Goal: Task Accomplishment & Management: Use online tool/utility

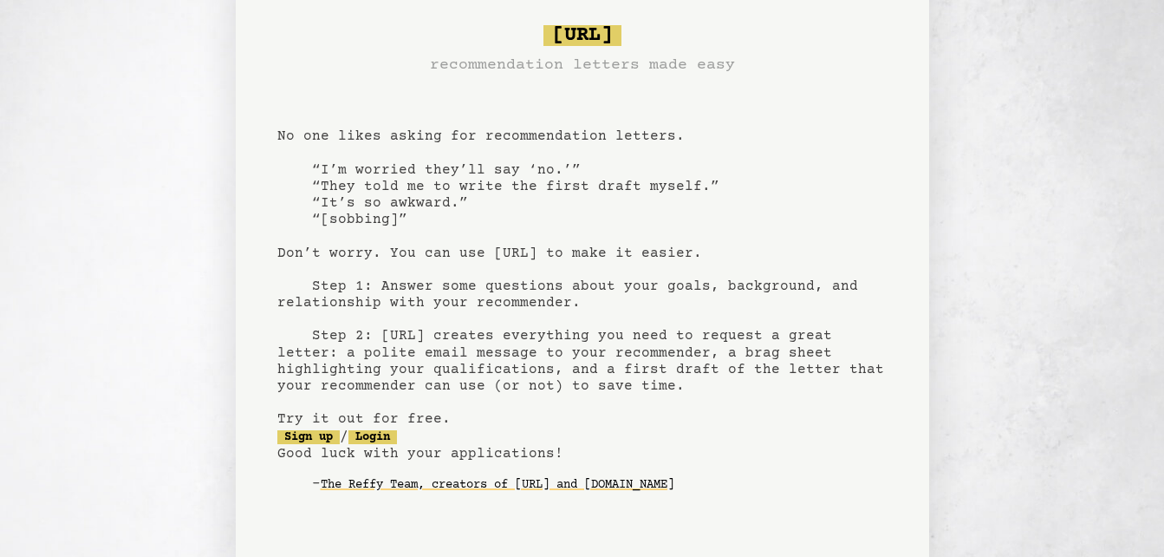
scroll to position [149, 0]
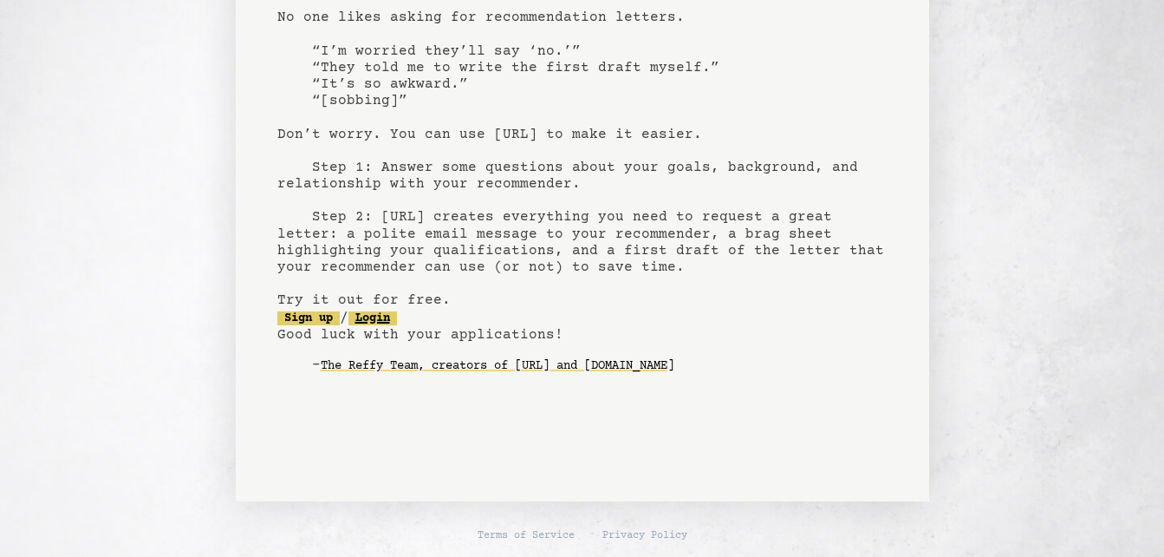
click at [395, 315] on link "Login" at bounding box center [372, 318] width 49 height 14
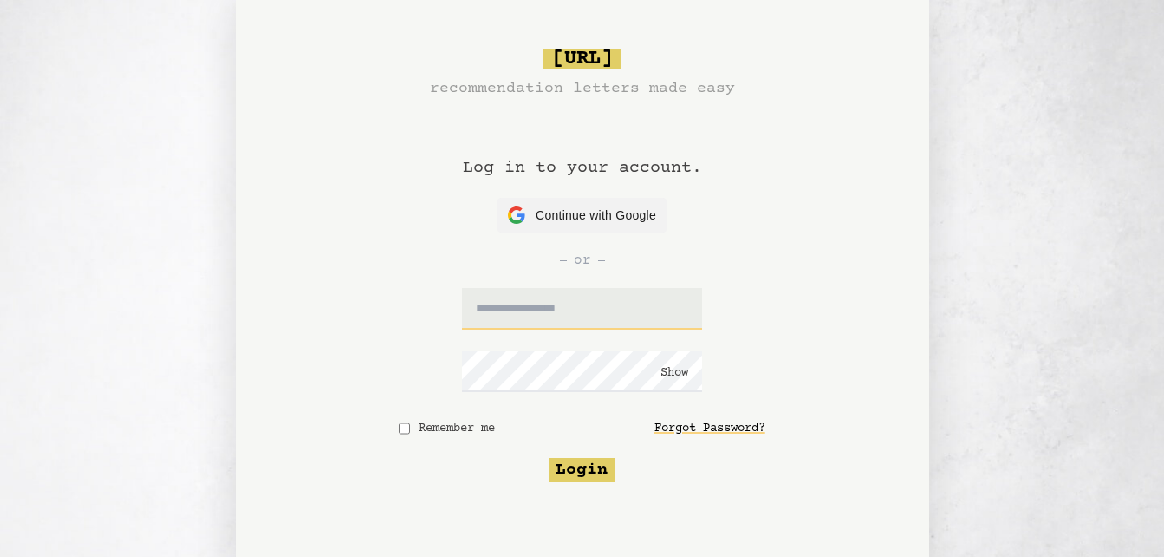
click at [620, 308] on input "text" at bounding box center [582, 309] width 240 height 42
type input "**********"
click at [679, 371] on button "Show" at bounding box center [675, 372] width 28 height 17
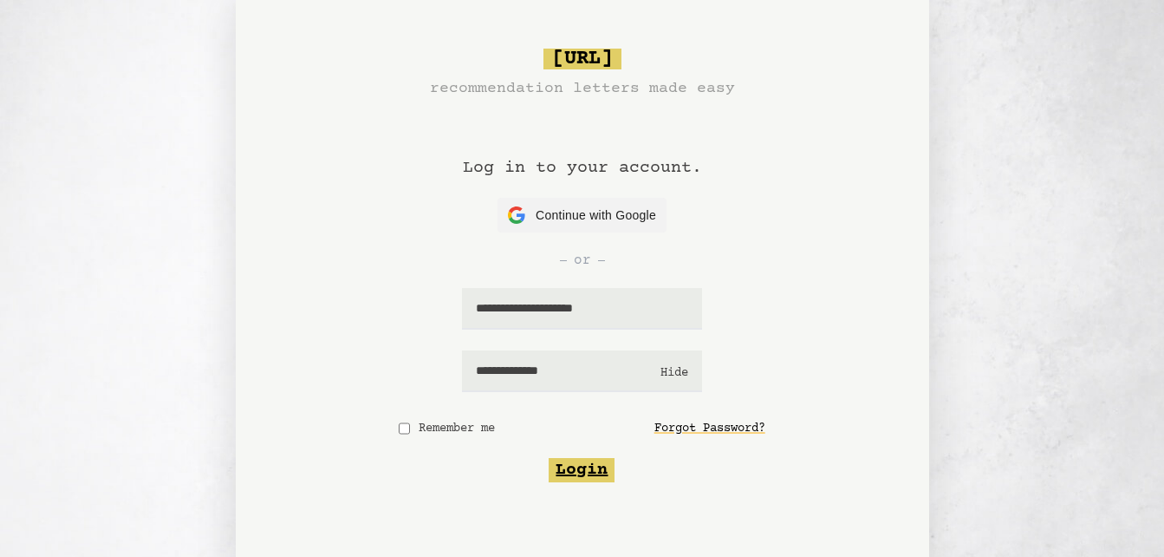
click at [569, 472] on button "Login" at bounding box center [582, 470] width 66 height 24
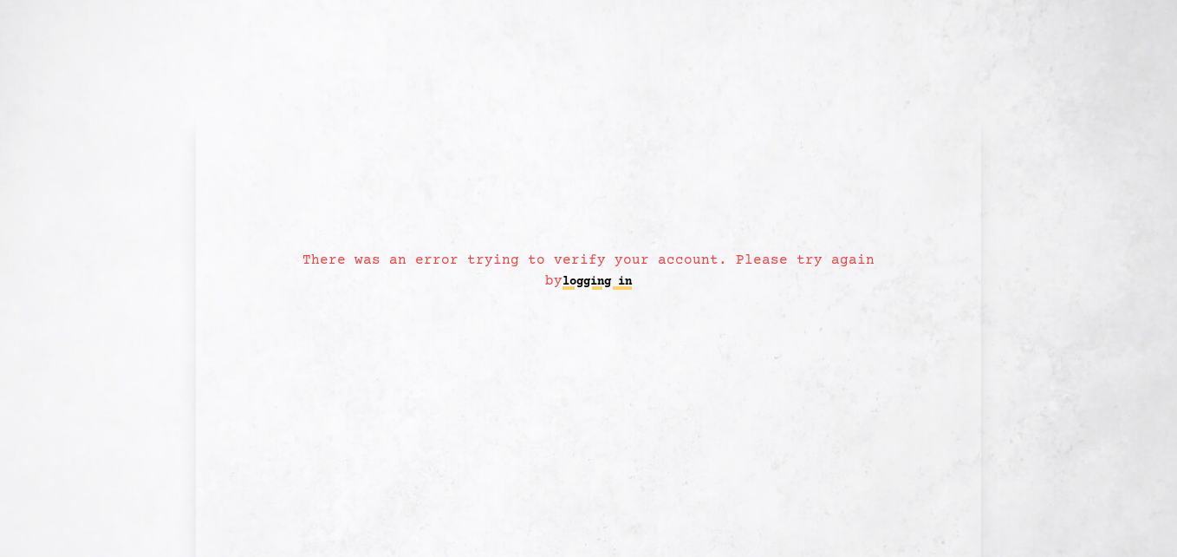
click at [589, 273] on link "logging in" at bounding box center [597, 282] width 69 height 28
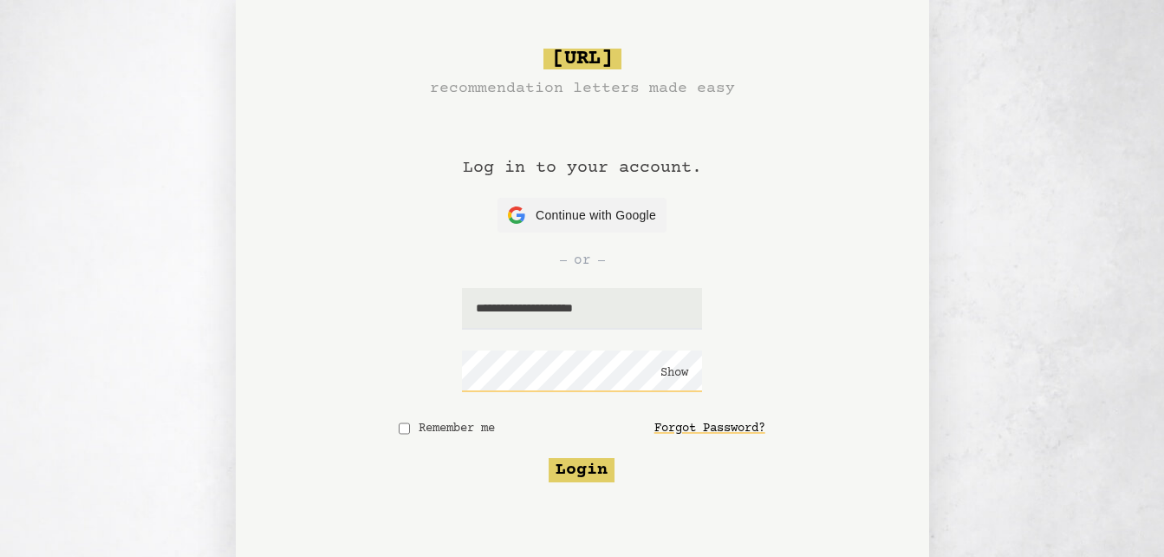
click button "Show" at bounding box center [675, 372] width 28 height 17
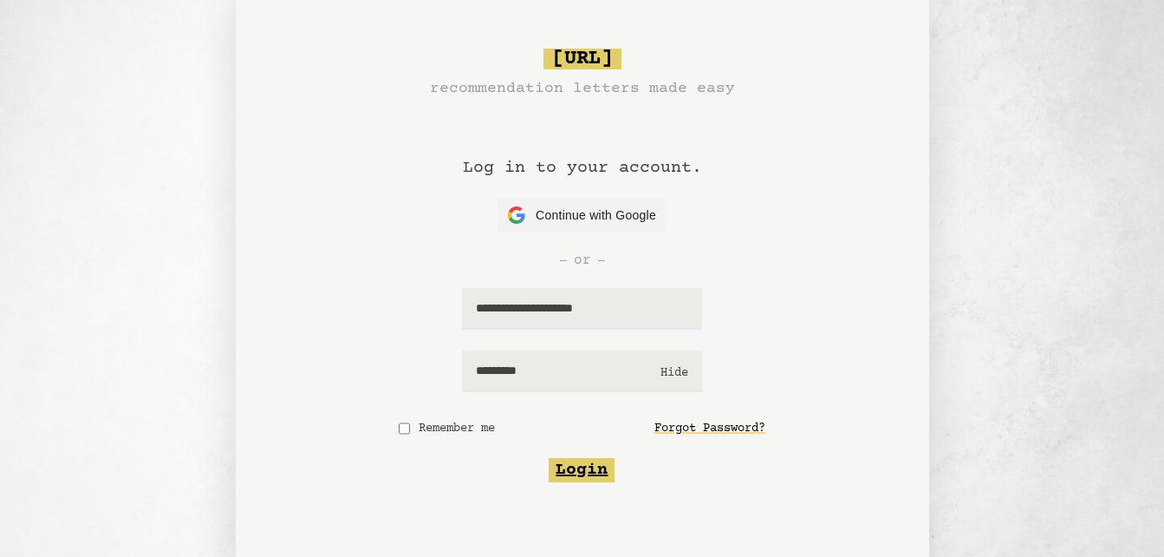
click at [590, 464] on button "Login" at bounding box center [582, 470] width 66 height 24
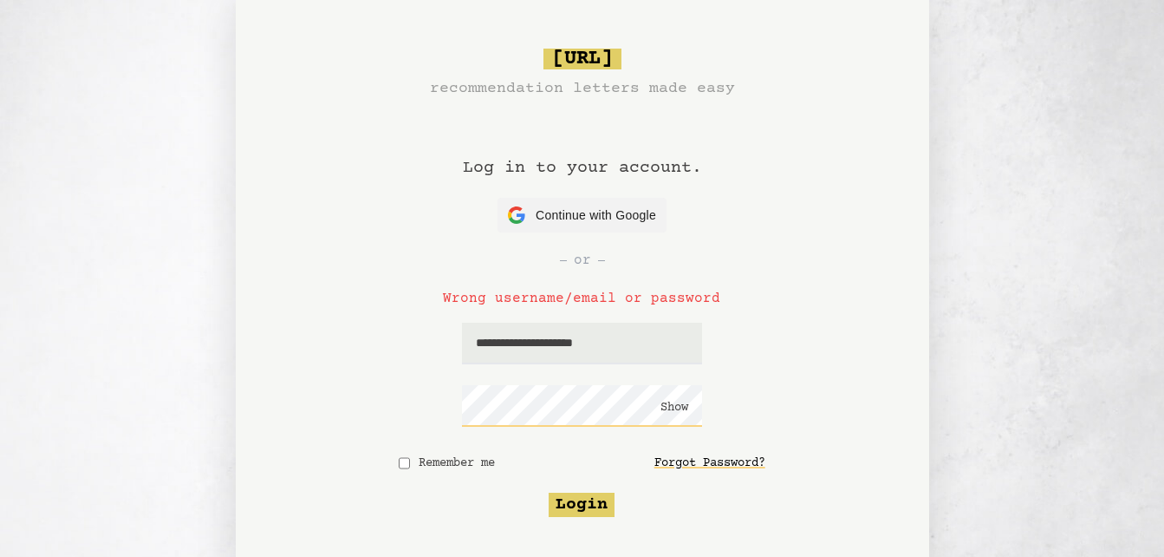
click button "Show" at bounding box center [675, 407] width 28 height 17
click at [595, 508] on button "Login" at bounding box center [582, 504] width 66 height 24
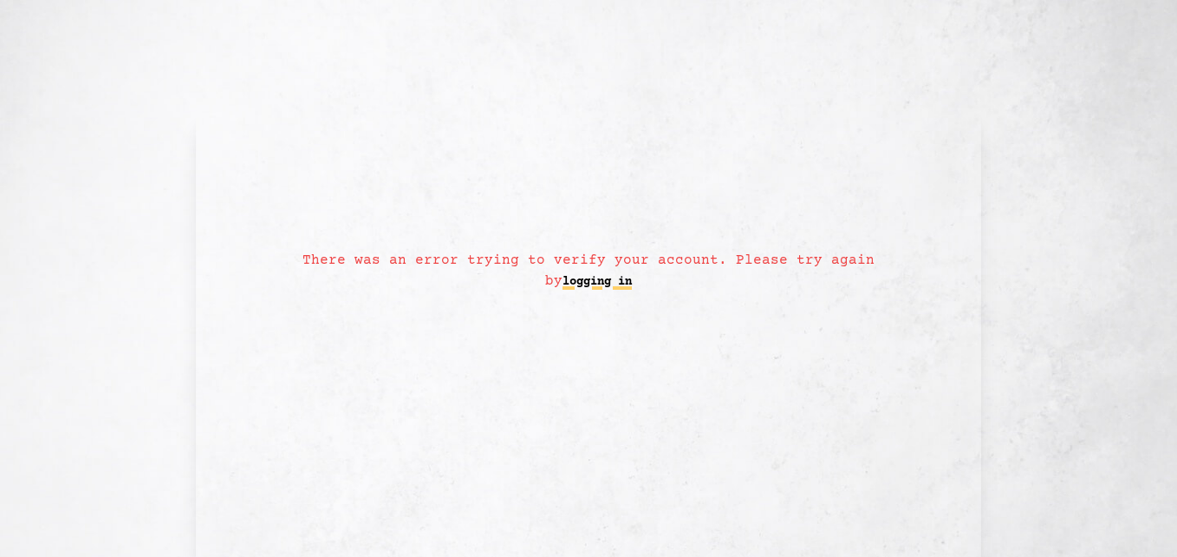
click at [570, 283] on link "logging in" at bounding box center [597, 282] width 69 height 28
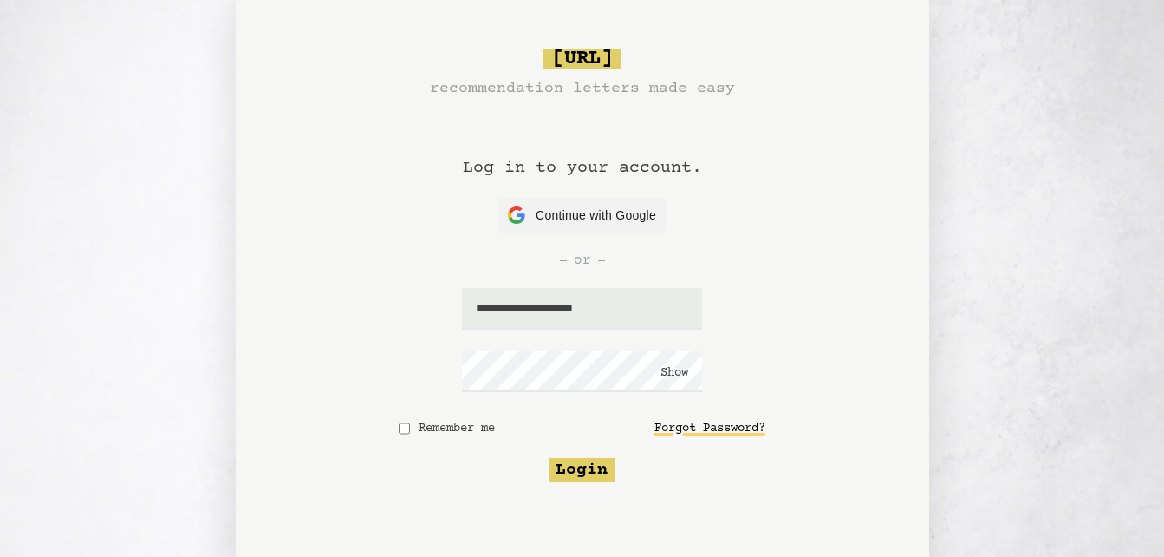
click at [707, 420] on link "Forgot Password?" at bounding box center [709, 428] width 111 height 31
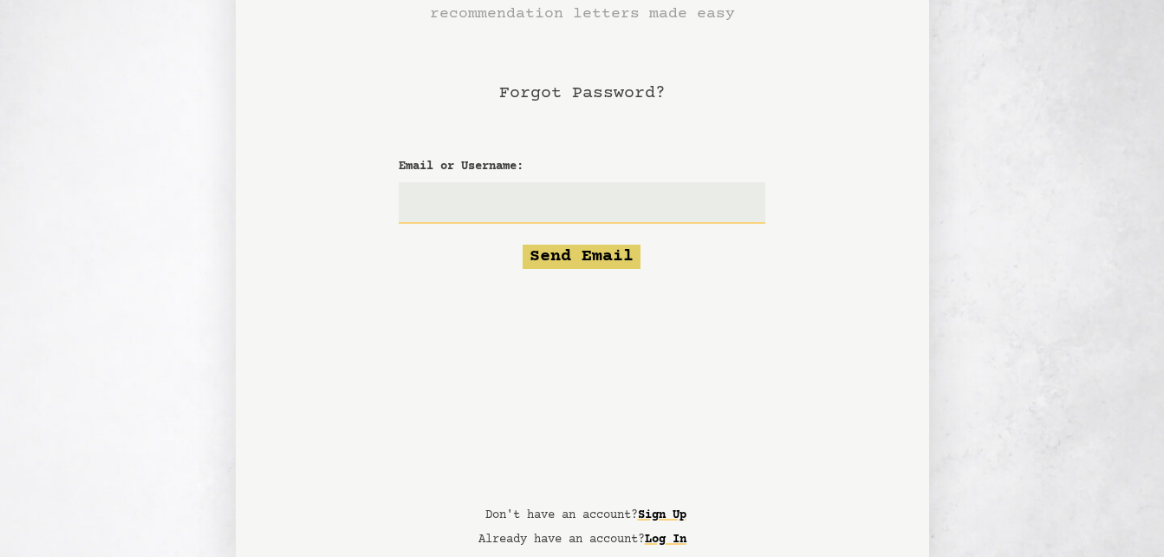
click at [513, 203] on input "Email or Username:" at bounding box center [582, 203] width 366 height 42
type input "**********"
click at [583, 256] on button "Send Email" at bounding box center [582, 256] width 118 height 24
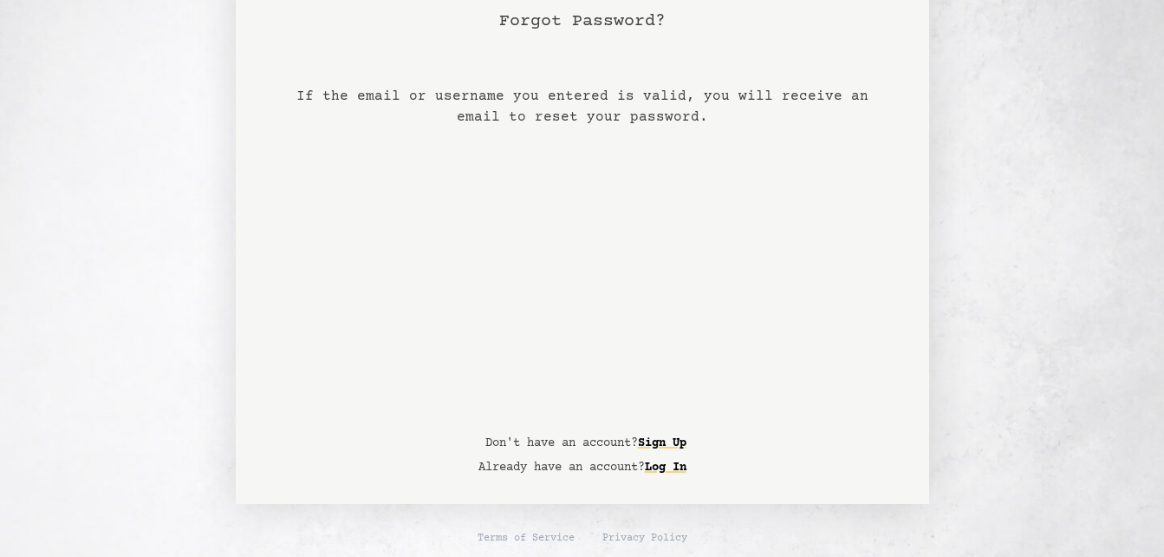
scroll to position [74, 0]
click at [687, 437] on link "Sign Up" at bounding box center [662, 441] width 49 height 28
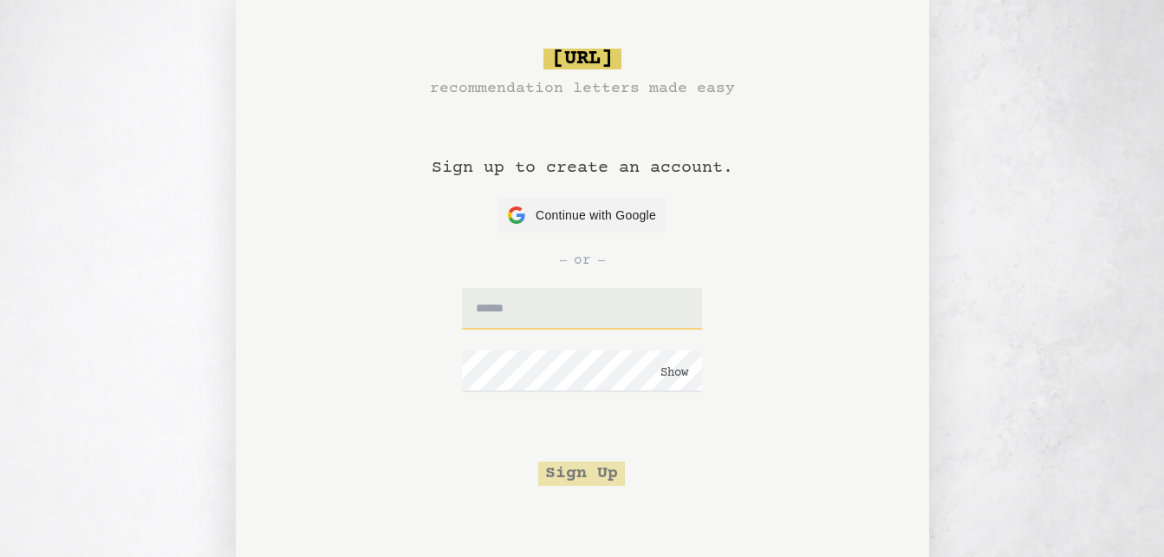
click at [528, 319] on input "text" at bounding box center [582, 309] width 240 height 42
type input "**********"
click at [579, 473] on button "Sign Up" at bounding box center [581, 473] width 87 height 24
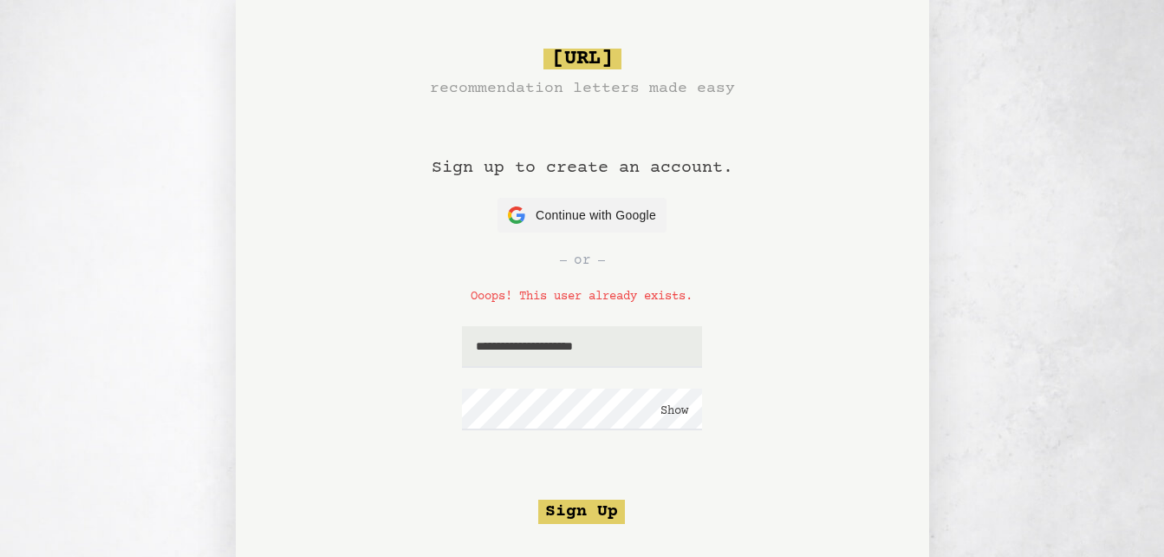
drag, startPoint x: 666, startPoint y: 413, endPoint x: 690, endPoint y: 480, distance: 71.0
click at [690, 480] on form "**********" at bounding box center [582, 406] width 366 height 236
click at [599, 501] on button "Sign Up" at bounding box center [581, 511] width 87 height 24
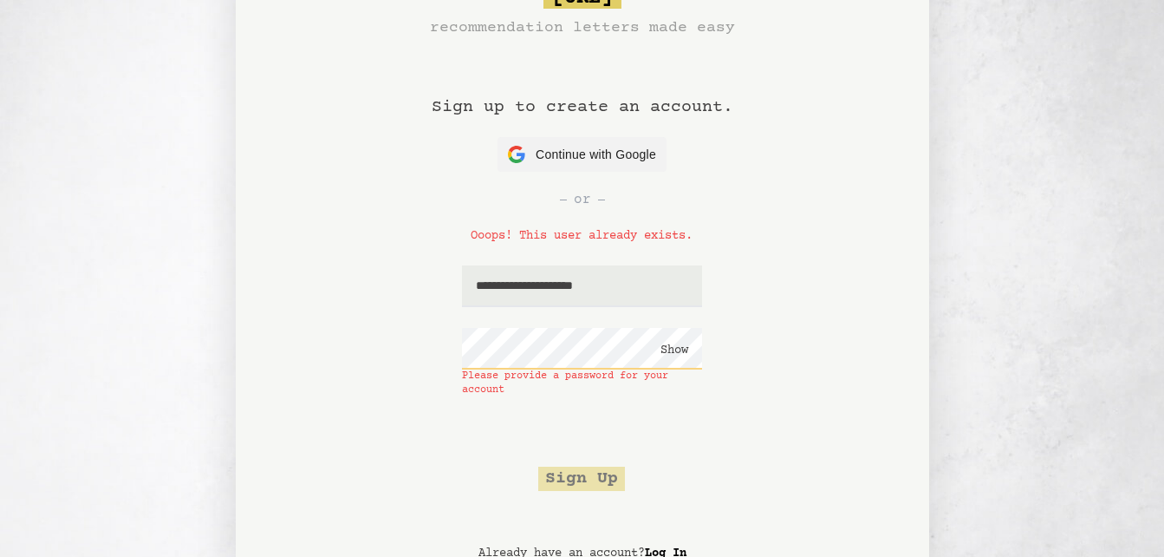
scroll to position [149, 0]
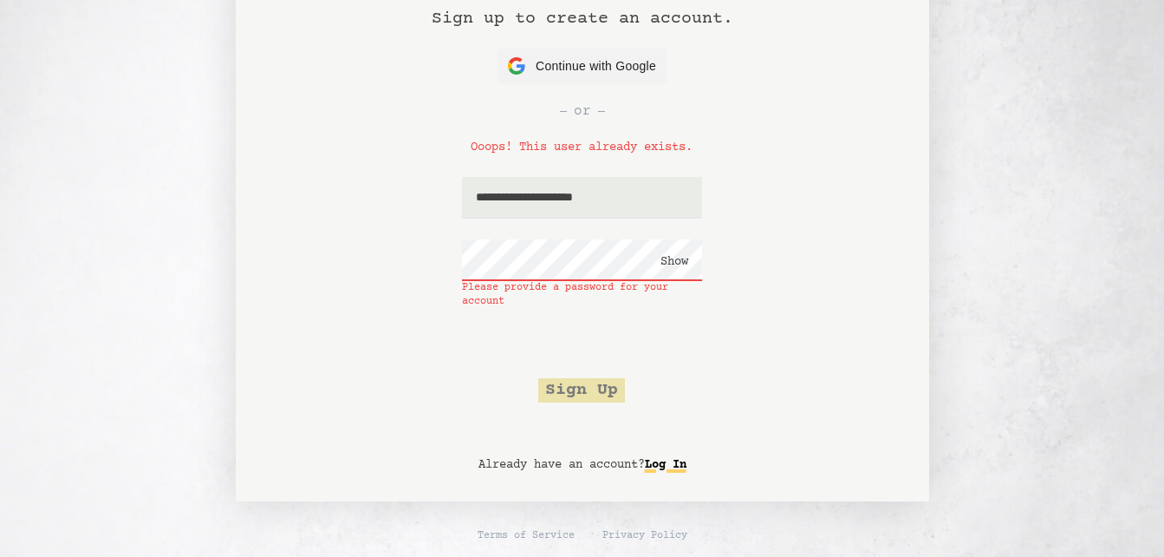
click at [680, 461] on link "Log In" at bounding box center [666, 465] width 42 height 28
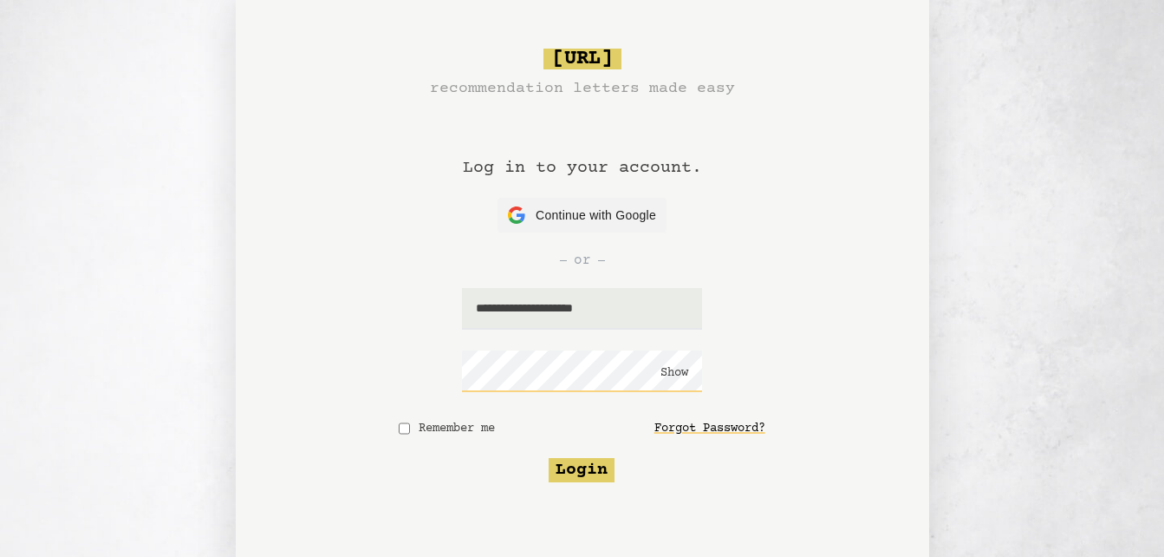
click button "Show" at bounding box center [675, 372] width 28 height 17
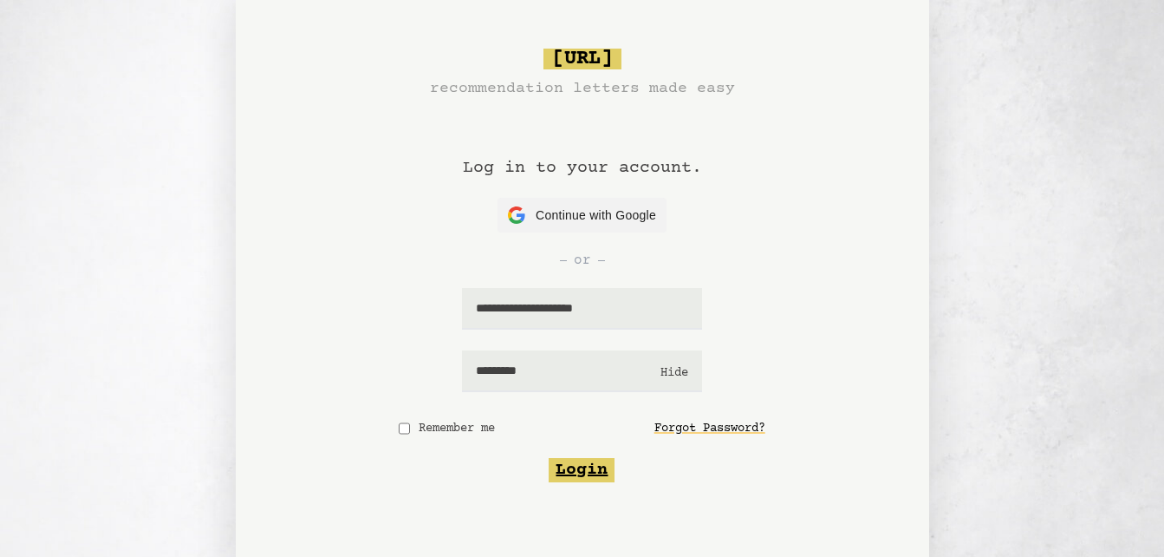
click at [574, 469] on button "Login" at bounding box center [582, 470] width 66 height 24
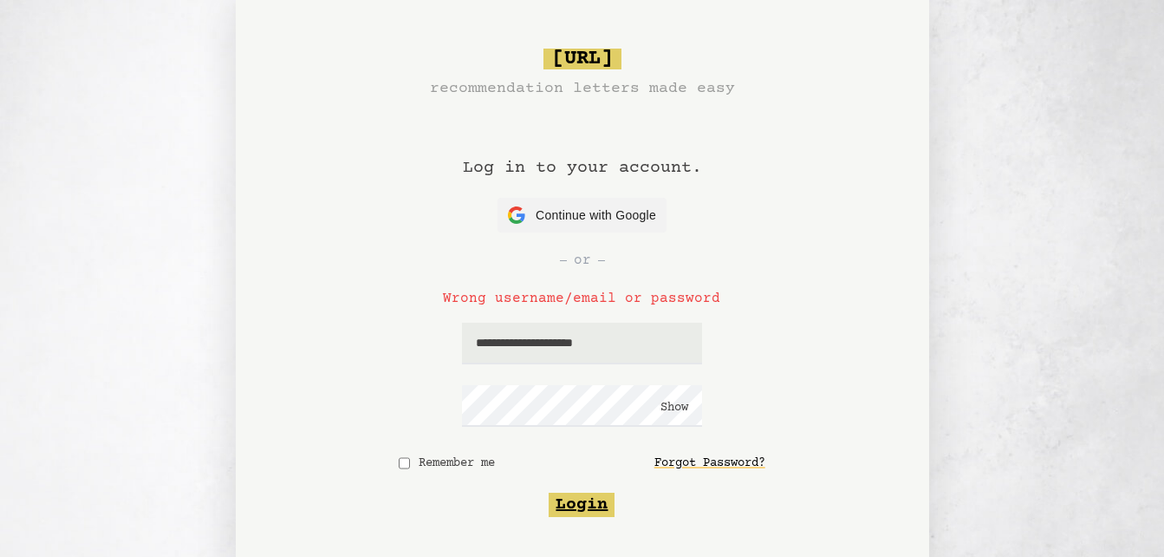
click at [565, 502] on button "Login" at bounding box center [582, 504] width 66 height 24
click at [578, 502] on button "Login" at bounding box center [582, 504] width 66 height 24
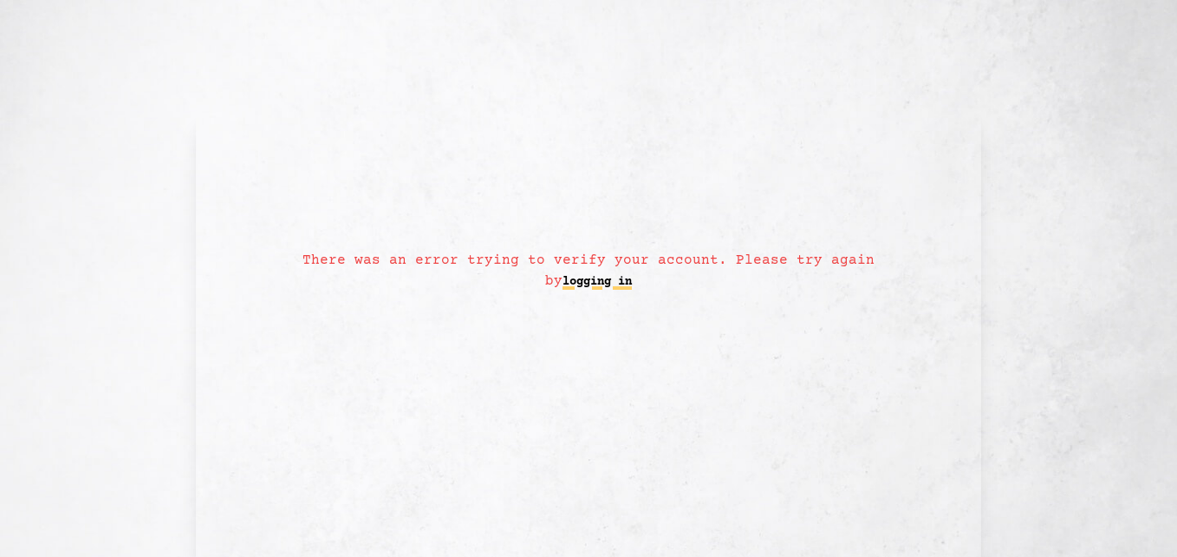
click at [602, 285] on link "logging in" at bounding box center [597, 282] width 69 height 28
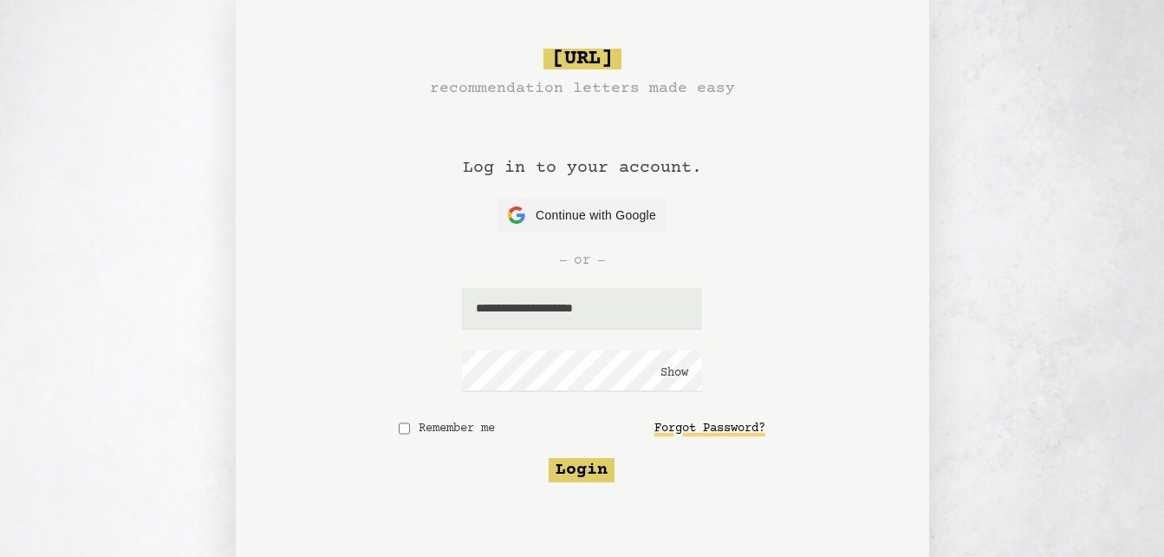
click at [691, 432] on link "Forgot Password?" at bounding box center [709, 428] width 111 height 31
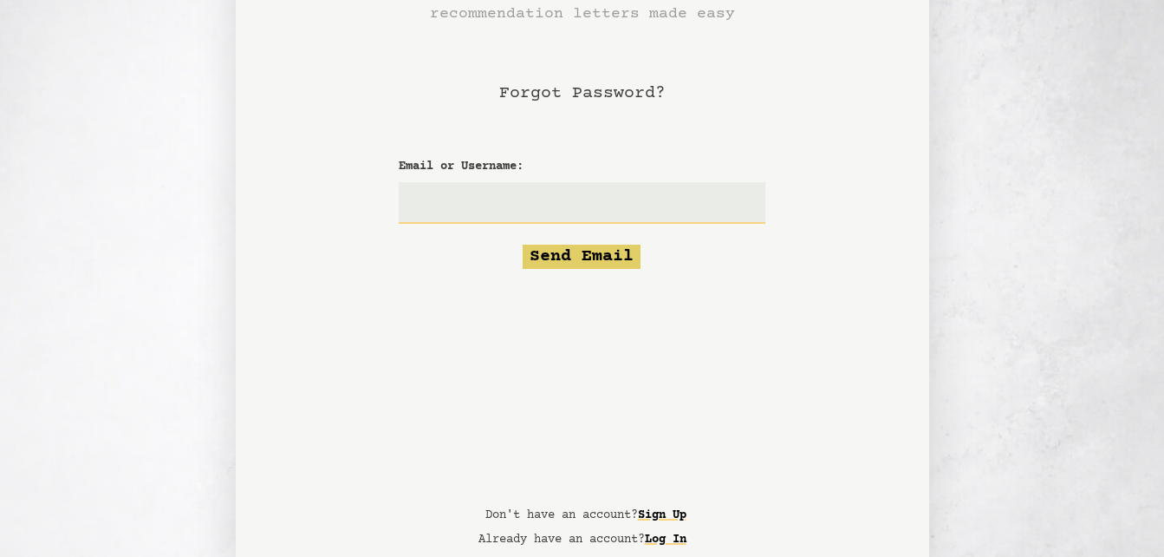
click at [513, 192] on input "Email or Username:" at bounding box center [582, 203] width 366 height 42
type input "**********"
click at [569, 251] on button "Send Email" at bounding box center [582, 256] width 118 height 24
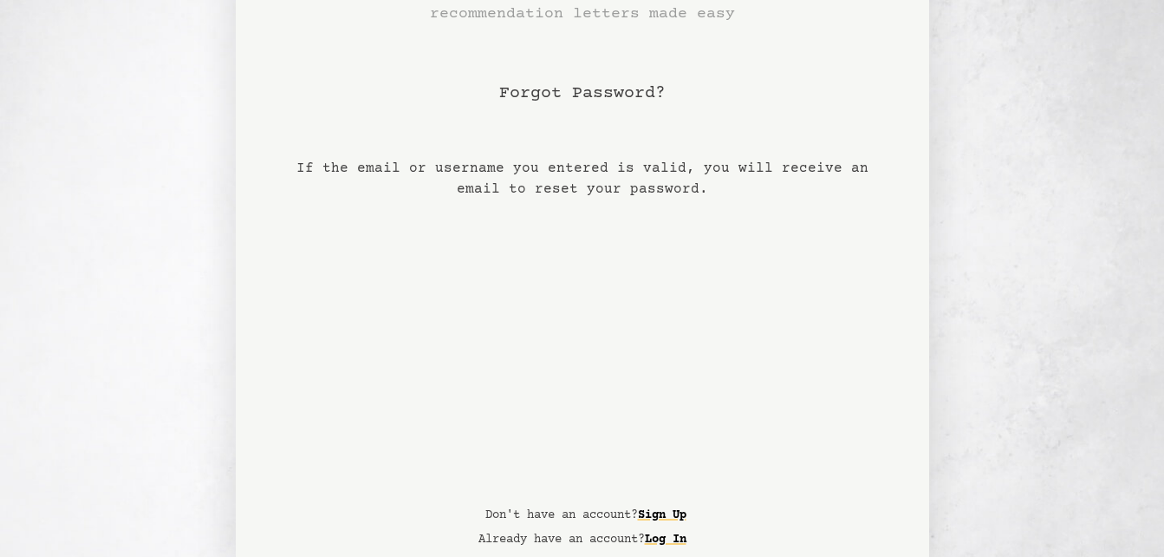
scroll to position [75, 0]
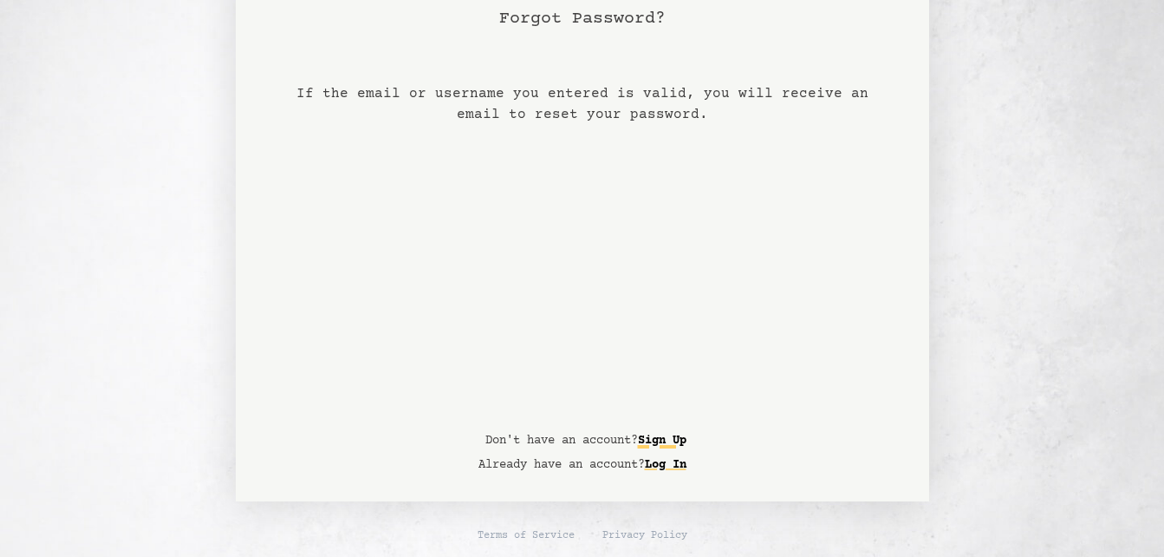
click at [679, 436] on link "Sign Up" at bounding box center [662, 440] width 49 height 28
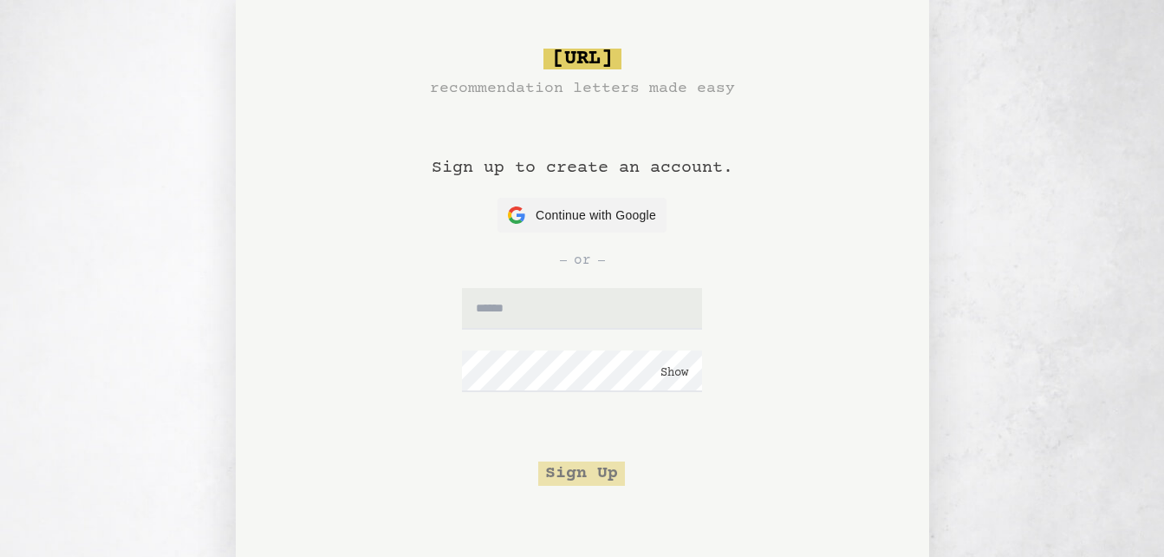
click at [574, 335] on form "Show Sign Up" at bounding box center [582, 387] width 366 height 198
click at [571, 325] on input "text" at bounding box center [582, 309] width 240 height 42
type input "**********"
click at [586, 479] on button "Sign Up" at bounding box center [581, 473] width 87 height 24
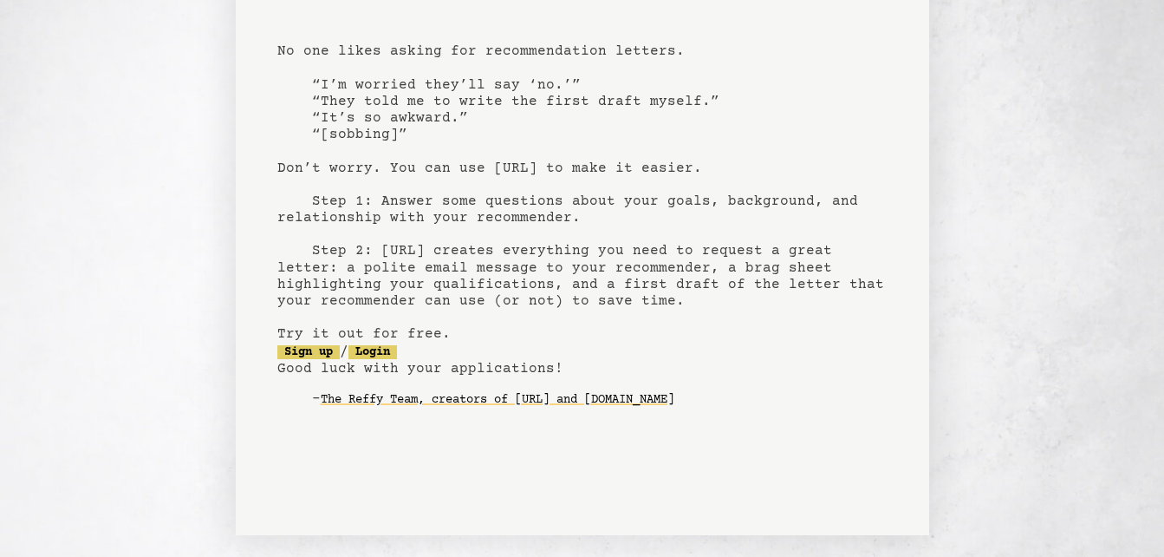
scroll to position [149, 0]
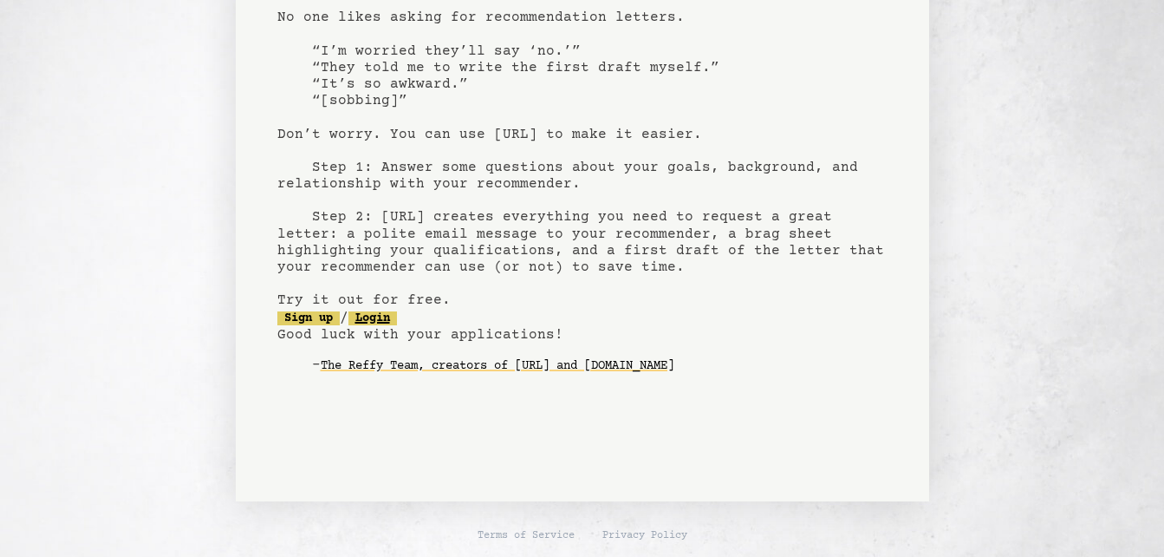
click at [397, 315] on link "Login" at bounding box center [372, 318] width 49 height 14
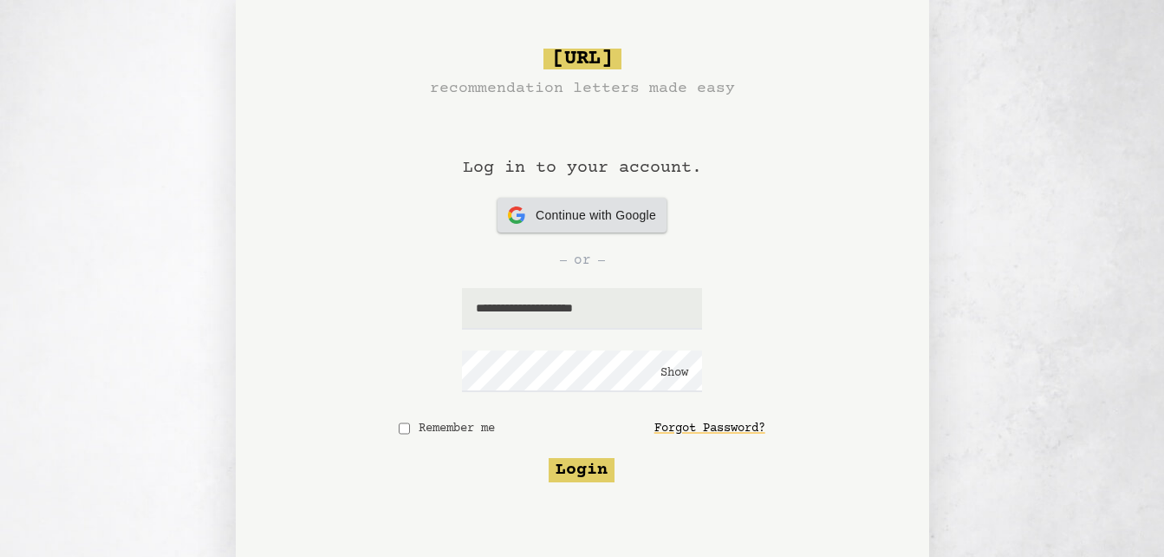
click at [615, 209] on span "Continue with Google" at bounding box center [596, 215] width 120 height 18
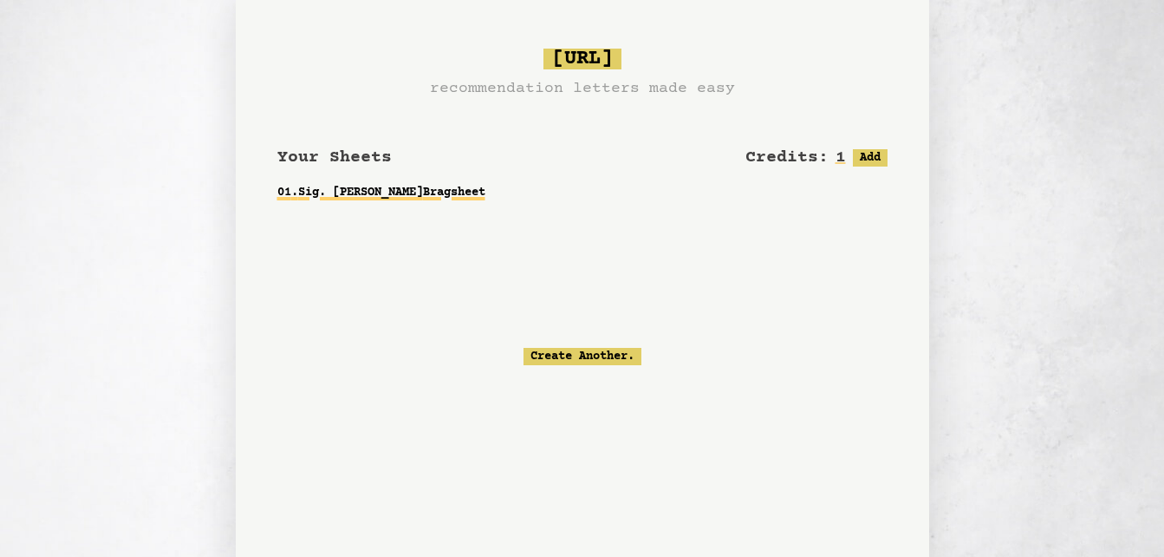
click at [458, 203] on link "01 . Sig. [PERSON_NAME] Bragsheet" at bounding box center [582, 192] width 610 height 31
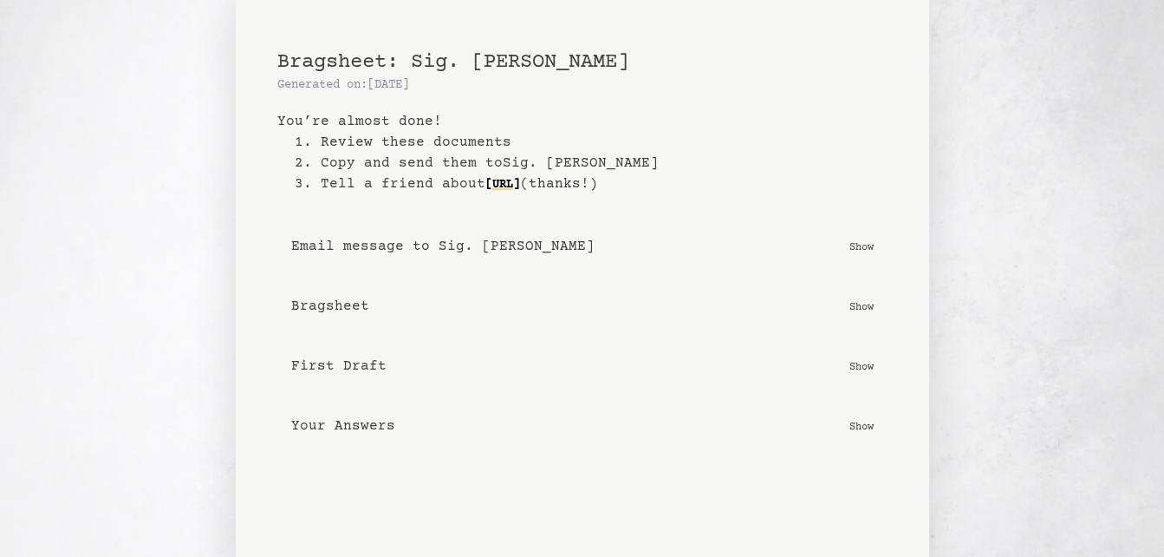
click at [866, 302] on p "Show" at bounding box center [862, 305] width 24 height 17
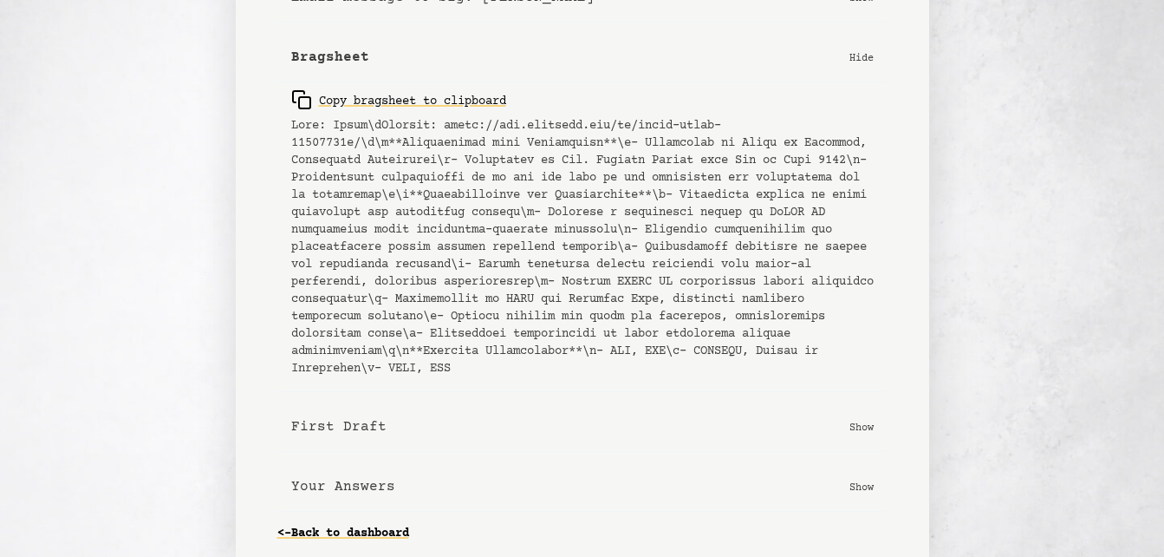
scroll to position [263, 0]
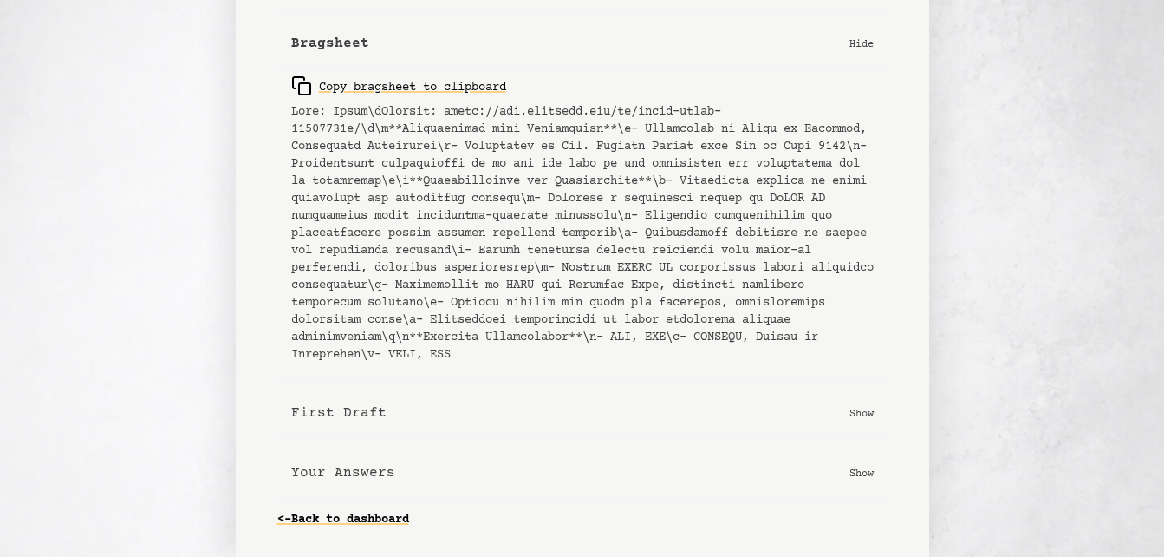
click at [851, 410] on p "Show" at bounding box center [862, 412] width 24 height 17
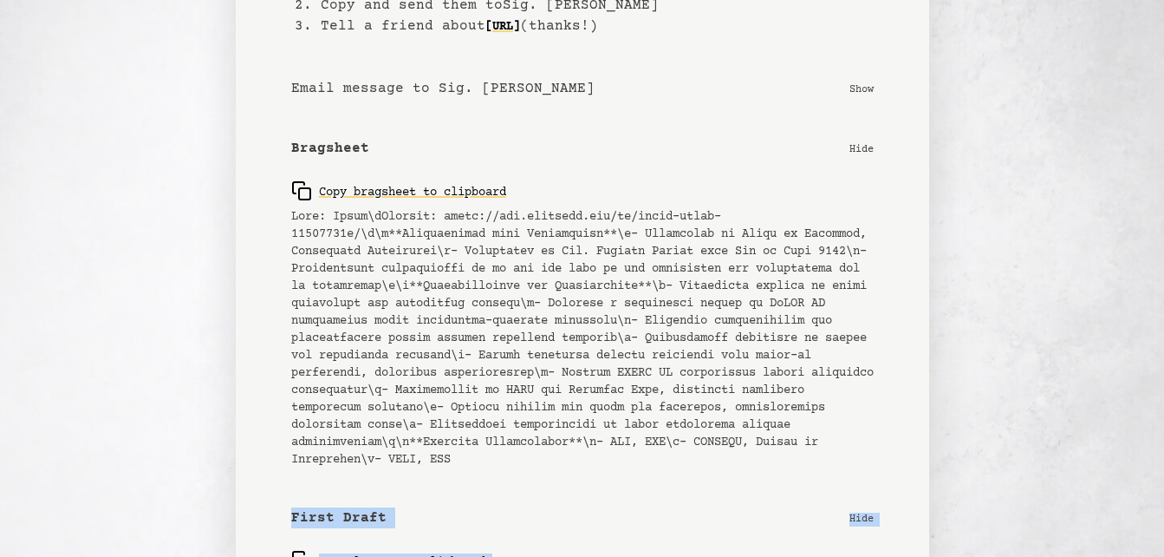
scroll to position [223, 0]
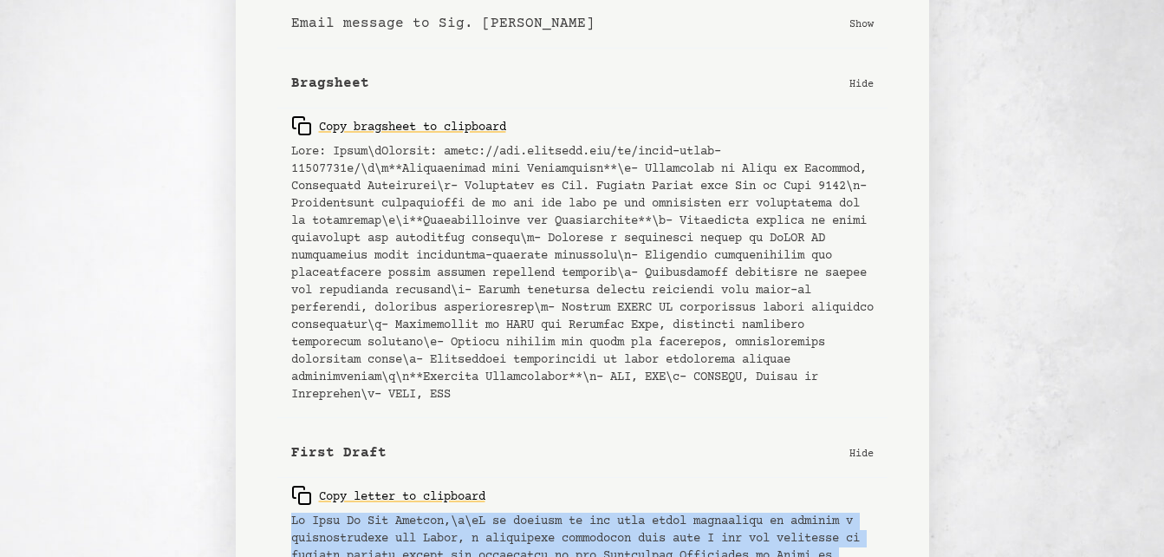
drag, startPoint x: 596, startPoint y: 417, endPoint x: 290, endPoint y: 526, distance: 325.7
copy pre "Lo Ipsu Do Sit Ametcon,\a\eL se doeiusm te inc utla etdol magnaaliqu en adminim…"
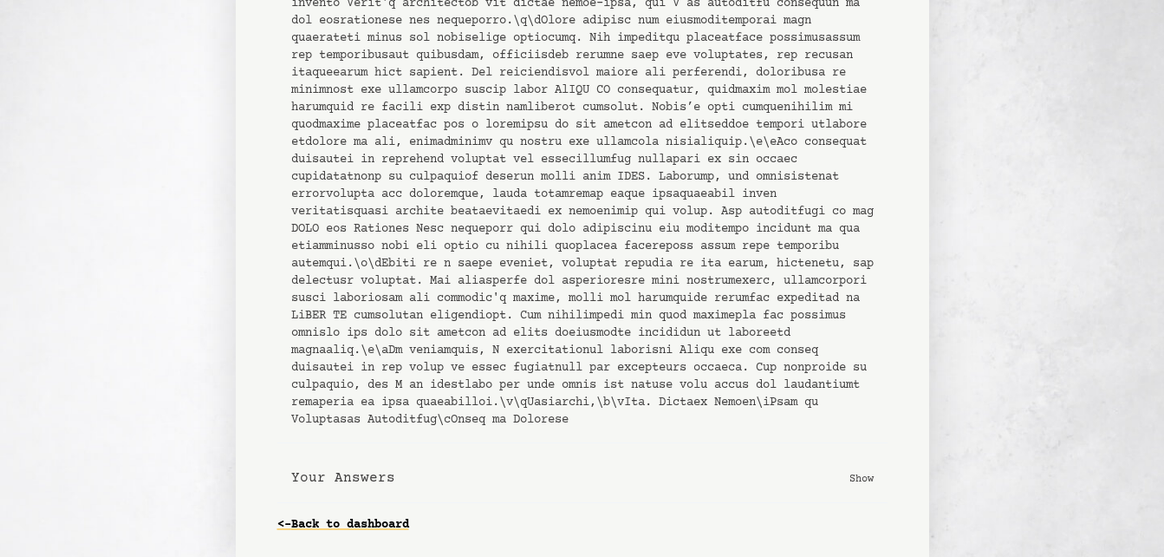
scroll to position [850, 0]
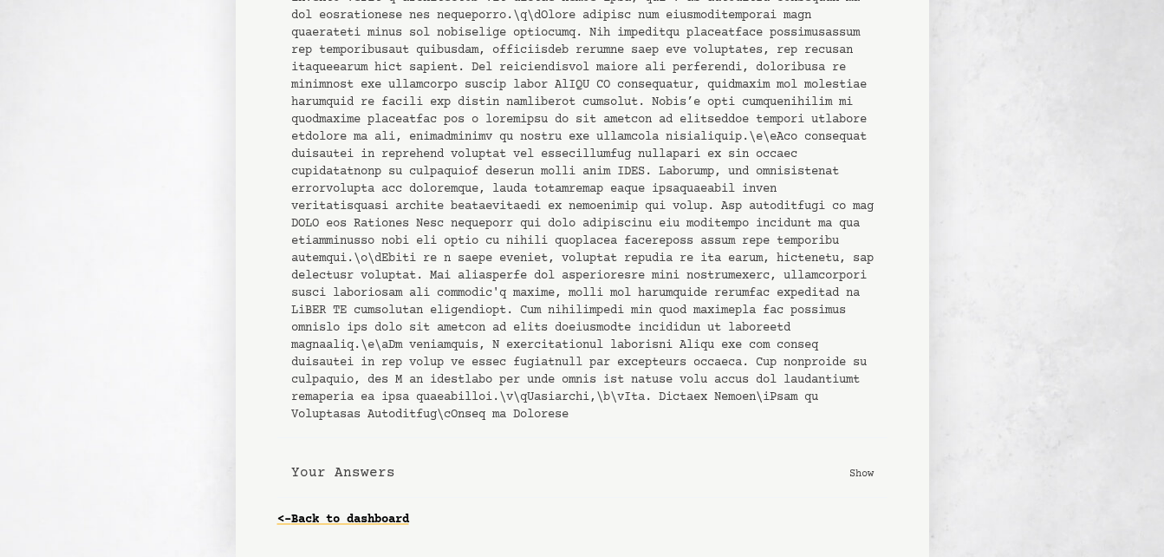
click at [856, 465] on p "Show" at bounding box center [862, 472] width 24 height 17
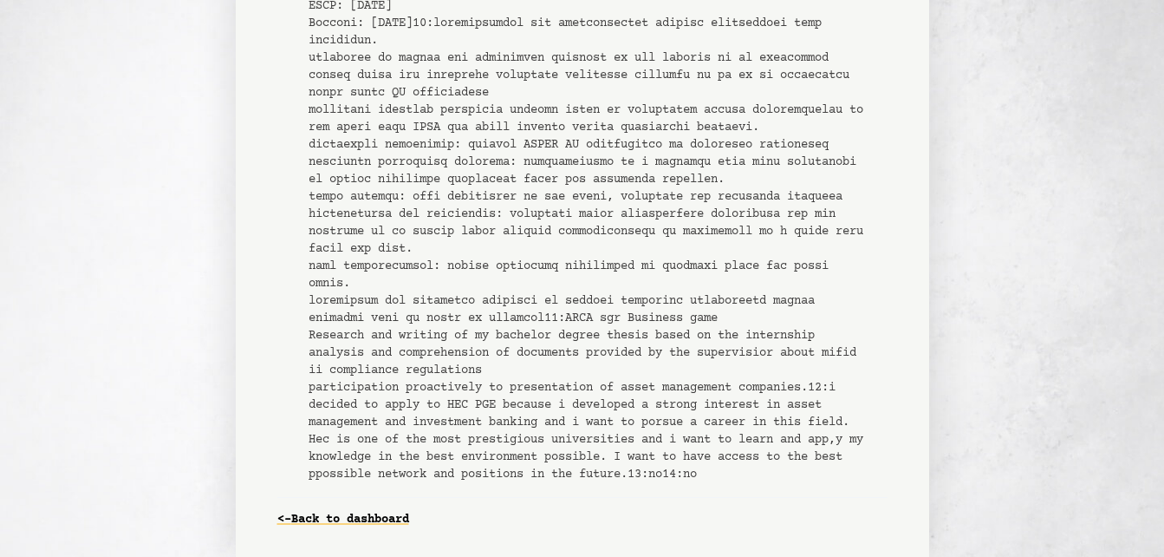
scroll to position [1615, 0]
click at [757, 356] on pre "1 : [PERSON_NAME] 2 : She 3 : [URL][DOMAIN_NAME][PERSON_NAME] 4 : Sig. [PERSON_…" at bounding box center [591, 171] width 565 height 624
